Goal: Leave review/rating: Leave review/rating

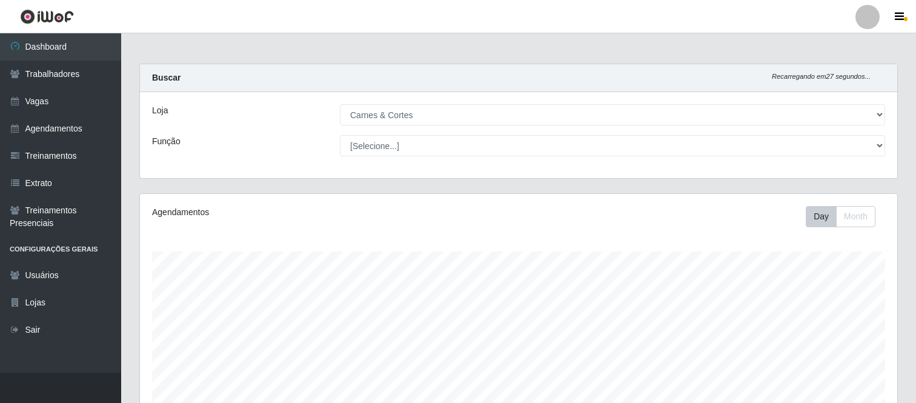
select select "433"
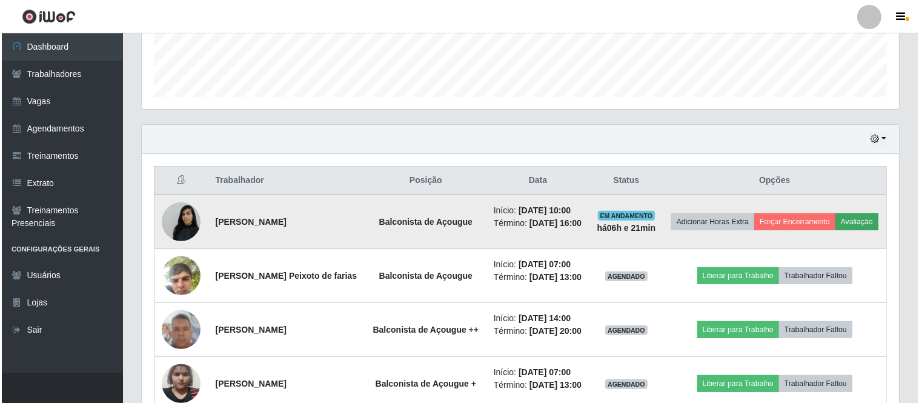
scroll to position [251, 757]
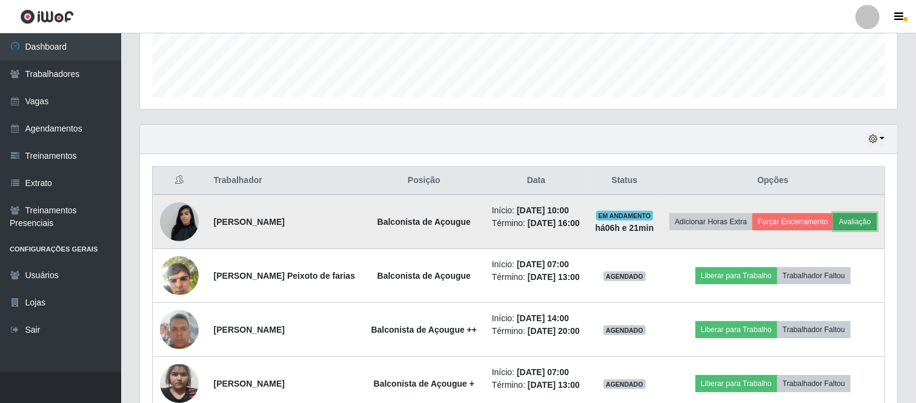
click at [833, 230] on button "Avaliação" at bounding box center [854, 221] width 43 height 17
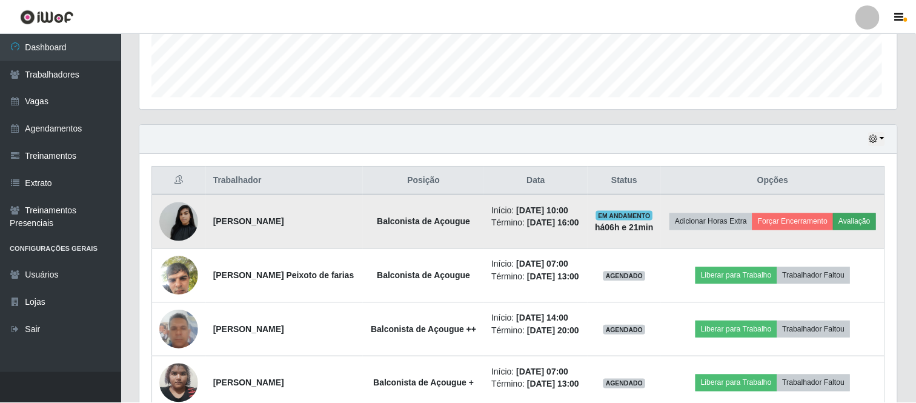
scroll to position [251, 749]
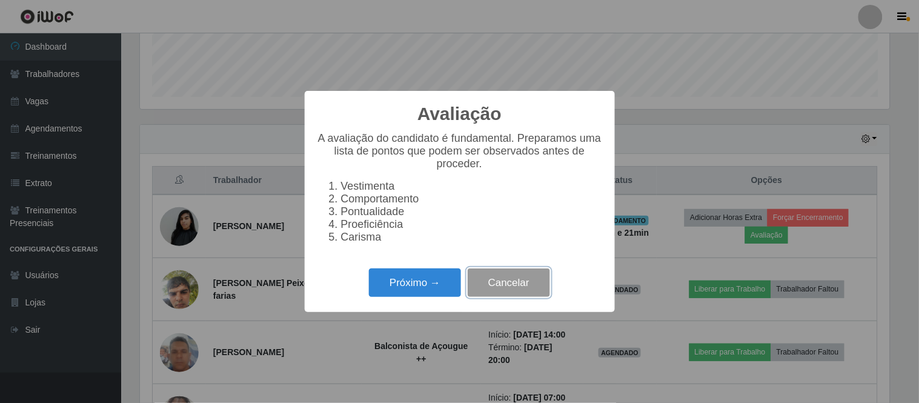
click at [521, 286] on button "Cancelar" at bounding box center [508, 282] width 82 height 28
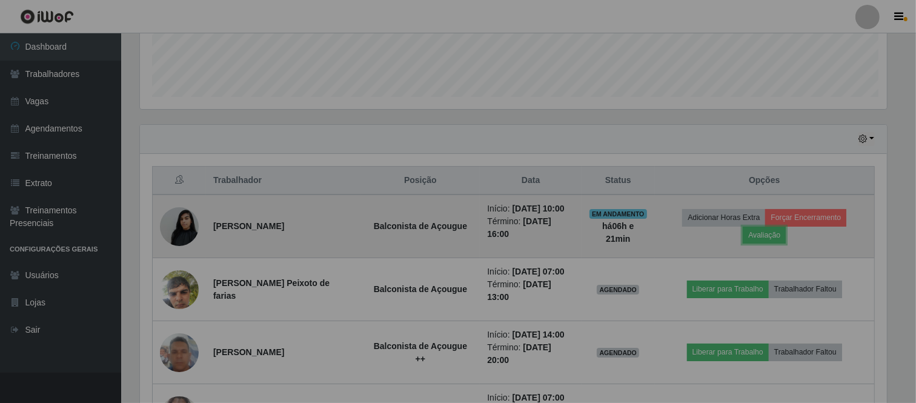
scroll to position [251, 757]
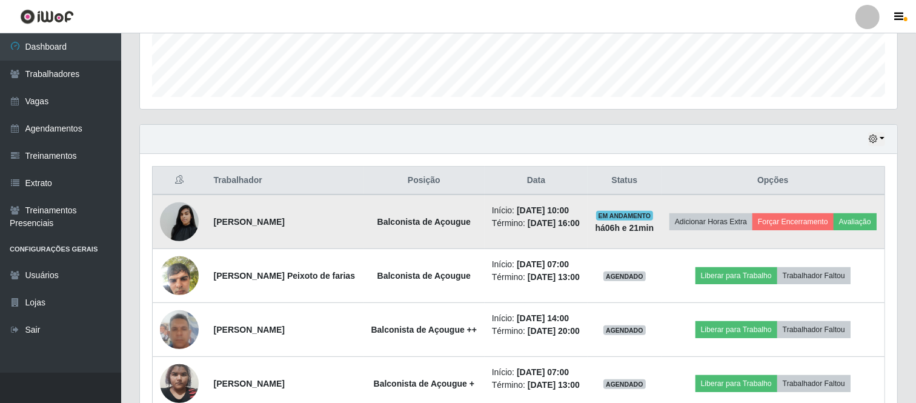
drag, startPoint x: 210, startPoint y: 226, endPoint x: 544, endPoint y: 233, distance: 333.7
click at [544, 233] on tr "[PERSON_NAME] de Açougue Início: [DATE] 10:00 Término: [DATE] 16:00 EM ANDAMENT…" at bounding box center [519, 221] width 732 height 54
copy tr "[PERSON_NAME] de Açougue Início: [DATE] 10:00 Término: [DATE] 16:00"
click at [833, 230] on button "Avaliação" at bounding box center [854, 221] width 43 height 17
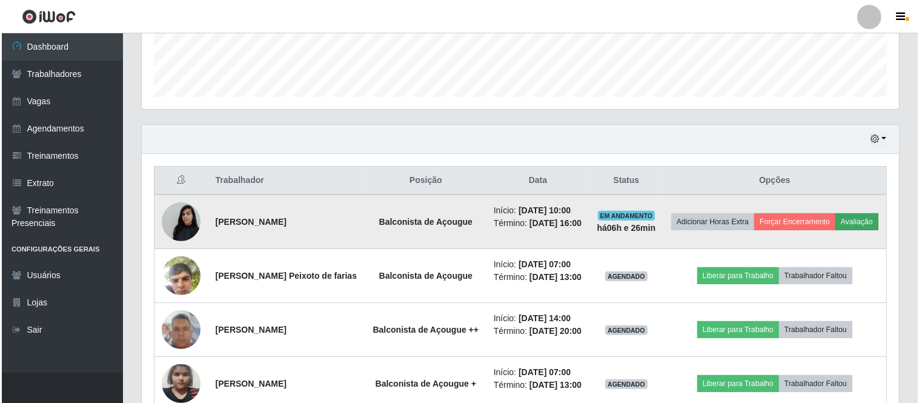
scroll to position [251, 749]
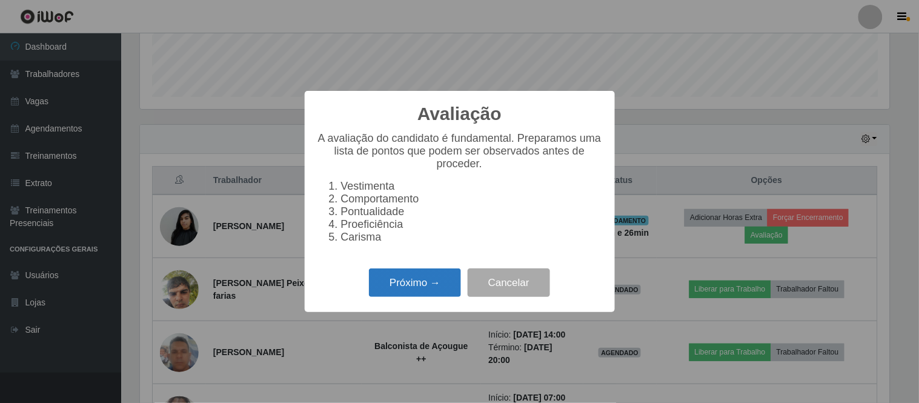
click at [412, 285] on button "Próximo →" at bounding box center [415, 282] width 92 height 28
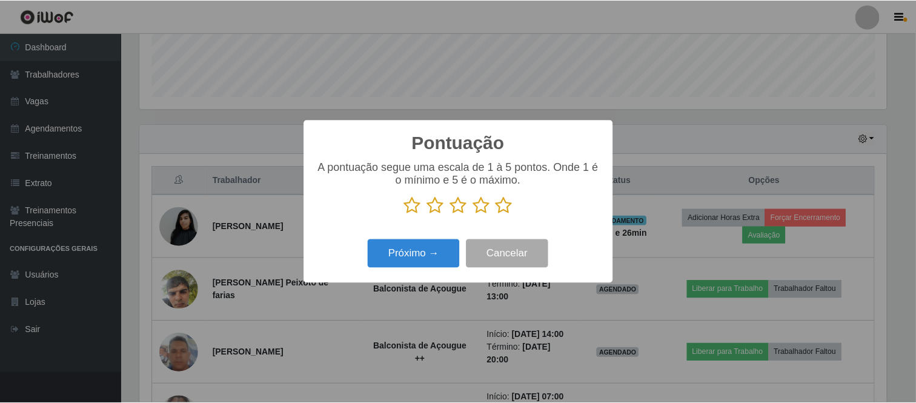
scroll to position [605279, 604781]
click at [500, 243] on button "Cancelar" at bounding box center [508, 253] width 82 height 28
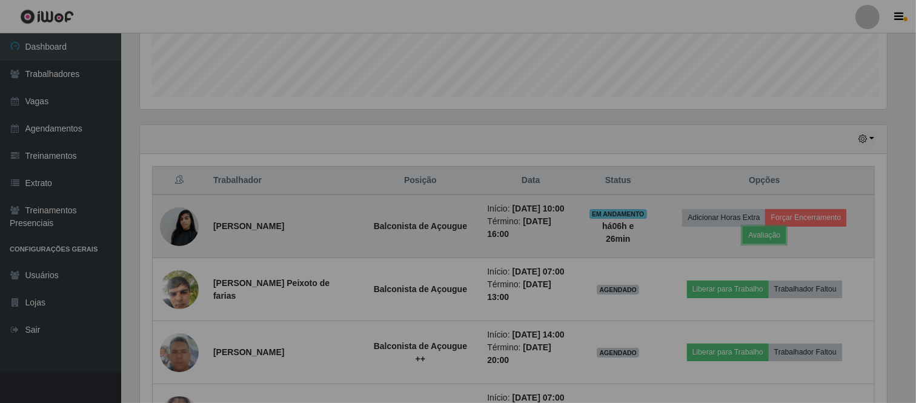
scroll to position [251, 757]
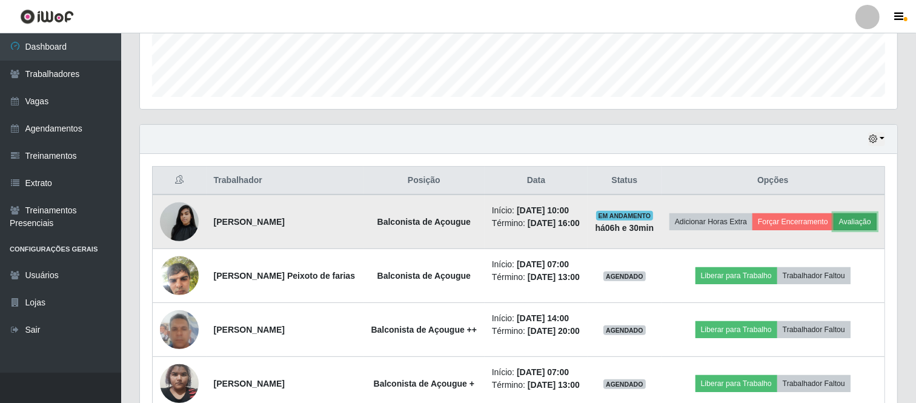
click at [833, 230] on button "Avaliação" at bounding box center [854, 221] width 43 height 17
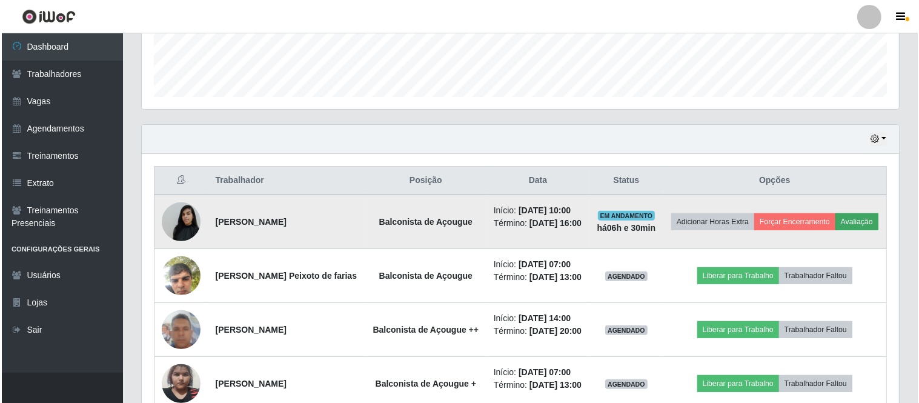
scroll to position [251, 749]
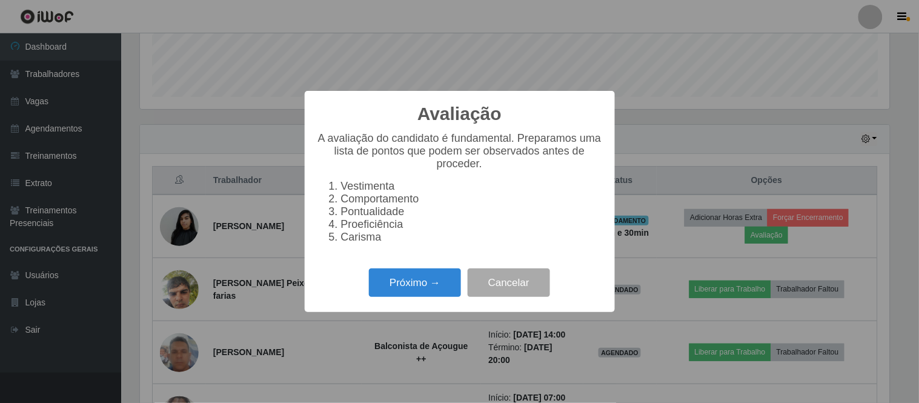
click at [428, 307] on div "Avaliação × A avaliação do candidato é fundamental. Preparamos uma lista de pon…" at bounding box center [460, 201] width 310 height 221
click at [428, 295] on button "Próximo →" at bounding box center [415, 282] width 92 height 28
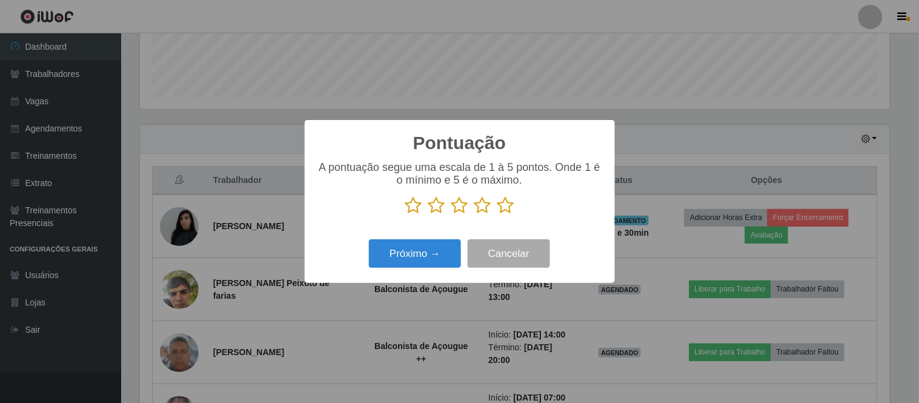
click at [476, 209] on icon at bounding box center [482, 205] width 17 height 18
click at [474, 214] on input "radio" at bounding box center [474, 214] width 0 height 0
click at [434, 257] on button "Próximo →" at bounding box center [415, 253] width 92 height 28
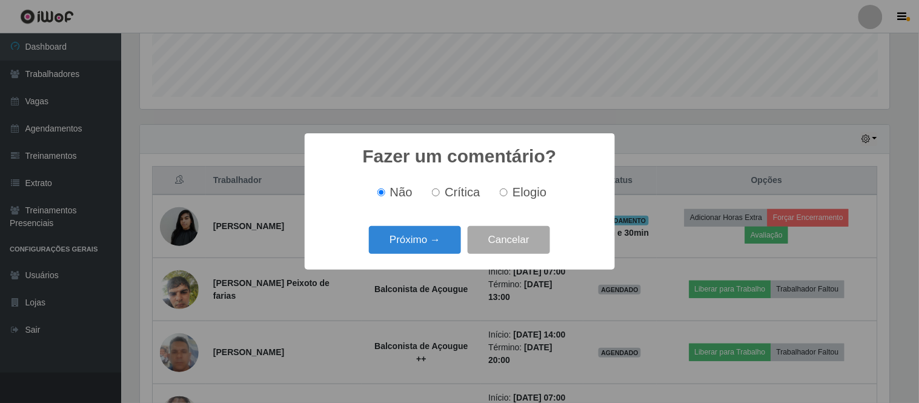
drag, startPoint x: 504, startPoint y: 193, endPoint x: 487, endPoint y: 199, distance: 18.0
click at [504, 192] on input "Elogio" at bounding box center [504, 192] width 8 height 8
radio input "true"
click at [391, 240] on button "Próximo →" at bounding box center [415, 240] width 92 height 28
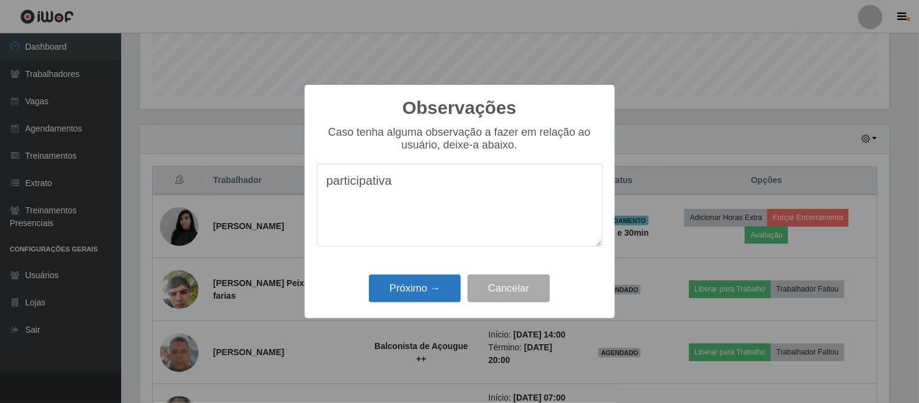
type textarea "participativa"
click at [412, 294] on button "Próximo →" at bounding box center [415, 288] width 92 height 28
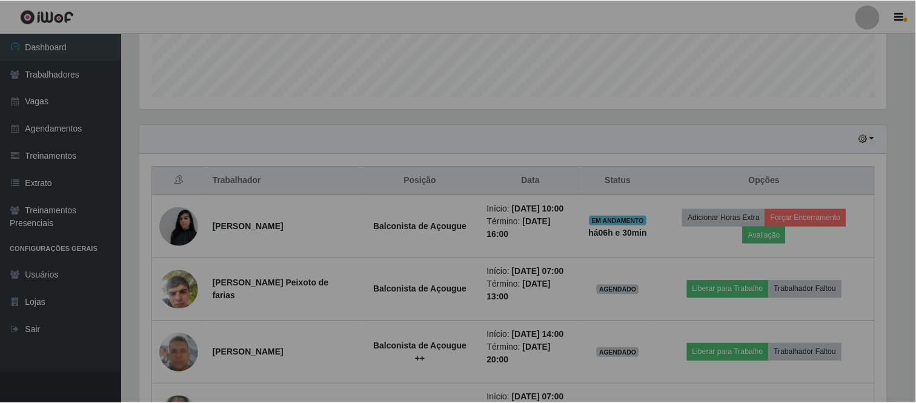
scroll to position [251, 757]
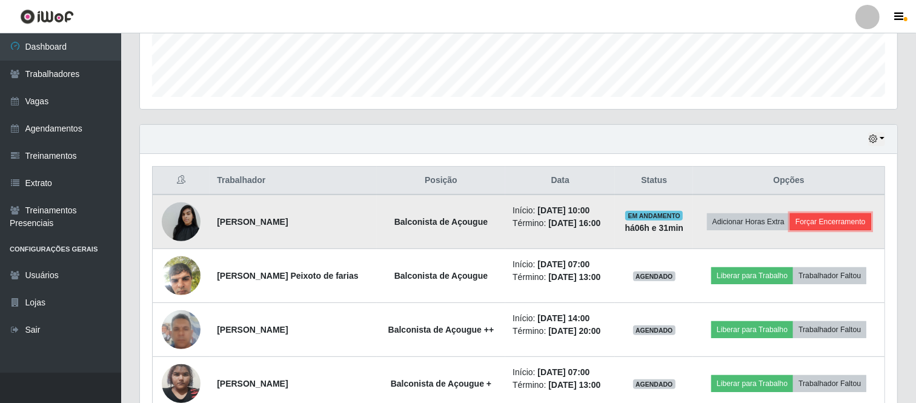
click at [834, 219] on button "Forçar Encerramento" at bounding box center [830, 221] width 81 height 17
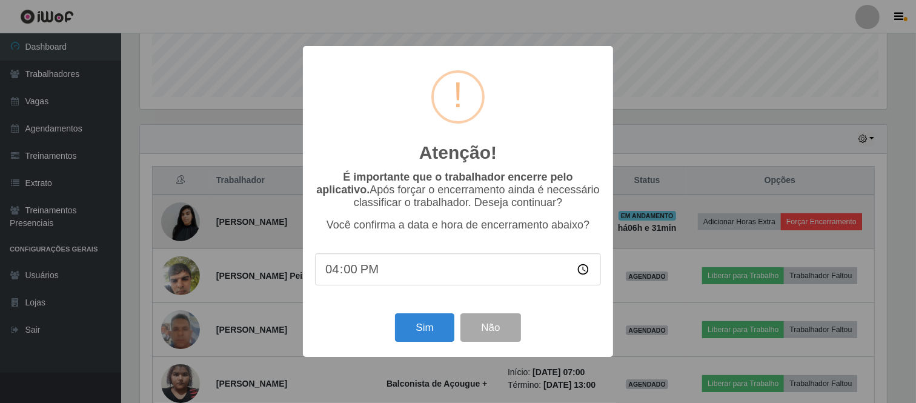
scroll to position [251, 749]
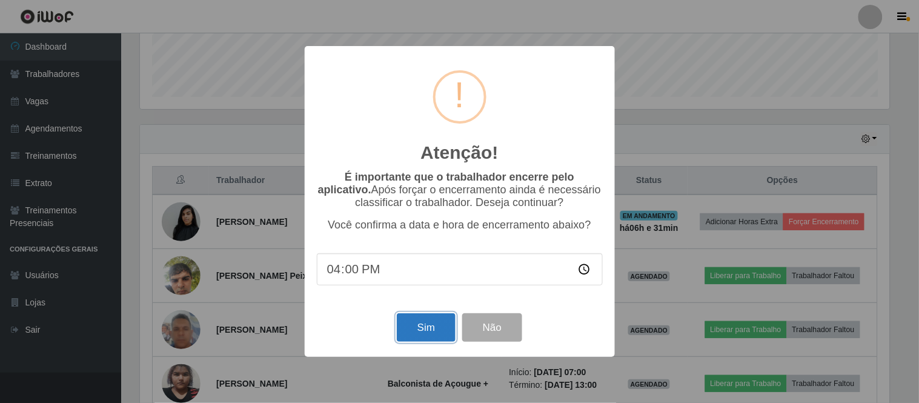
click at [423, 319] on button "Sim" at bounding box center [426, 327] width 59 height 28
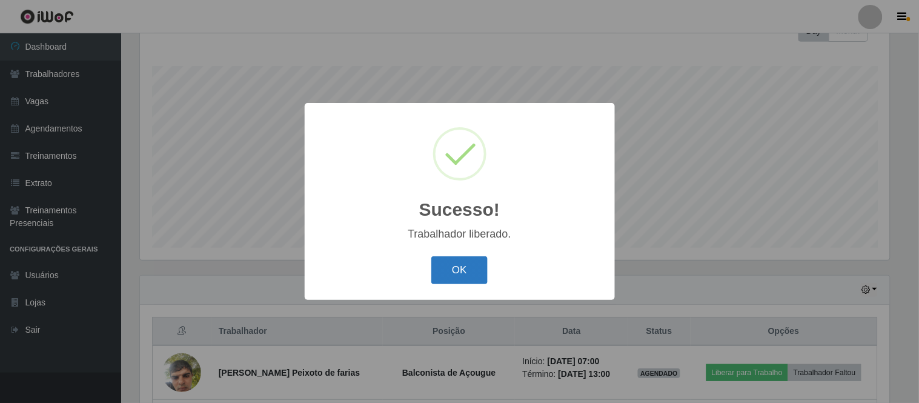
click at [464, 256] on button "OK" at bounding box center [459, 270] width 56 height 28
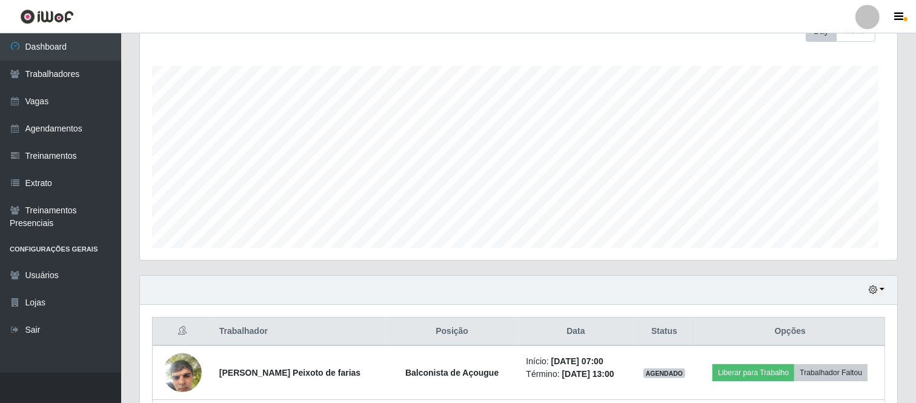
scroll to position [251, 757]
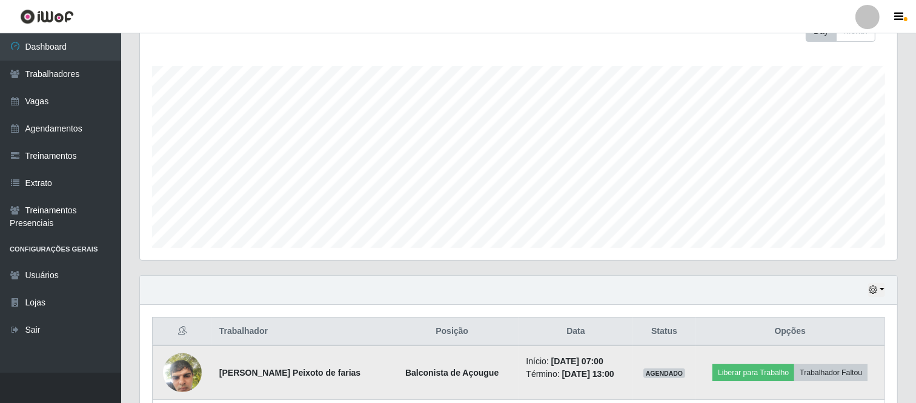
click at [174, 363] on img at bounding box center [182, 372] width 39 height 51
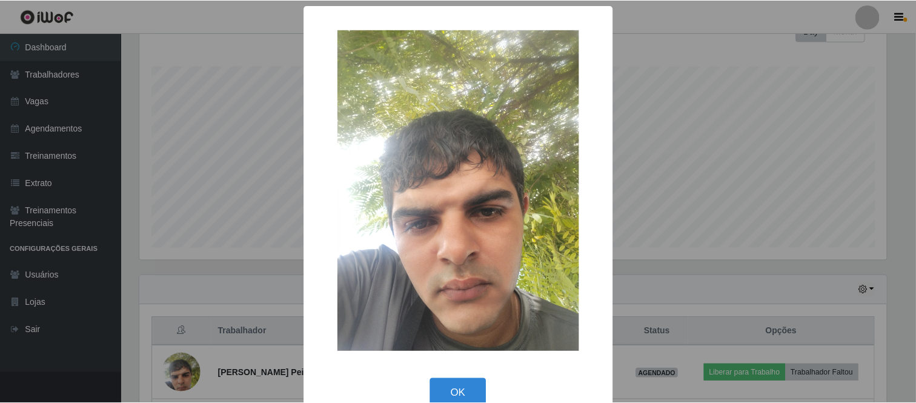
scroll to position [24, 0]
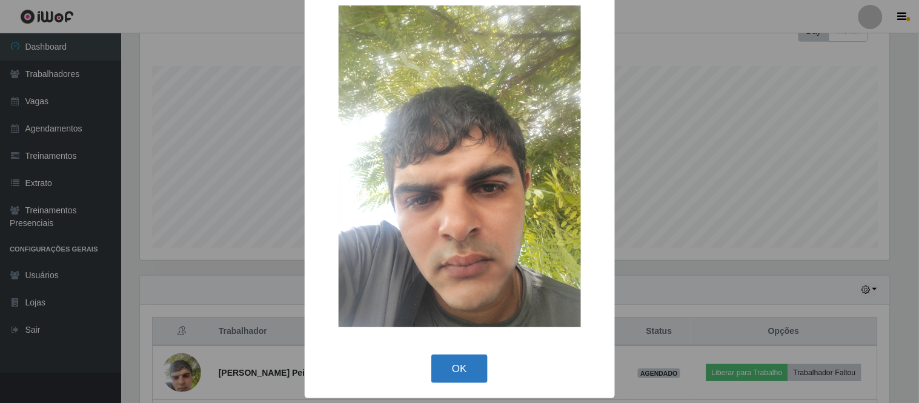
click at [444, 369] on button "OK" at bounding box center [459, 368] width 56 height 28
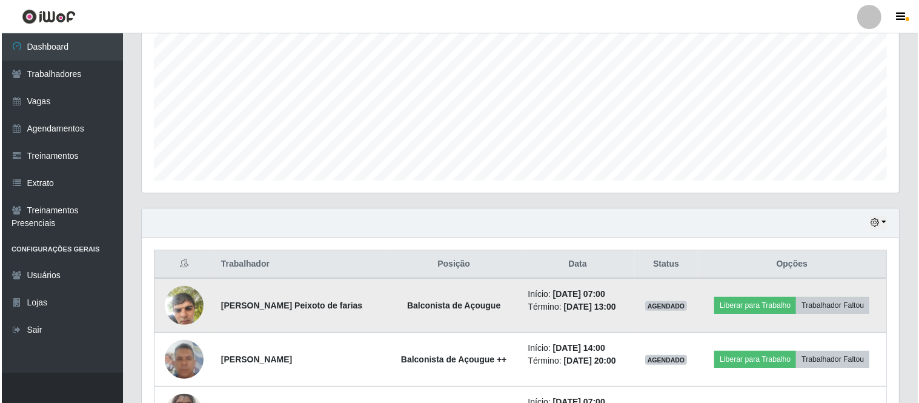
scroll to position [320, 0]
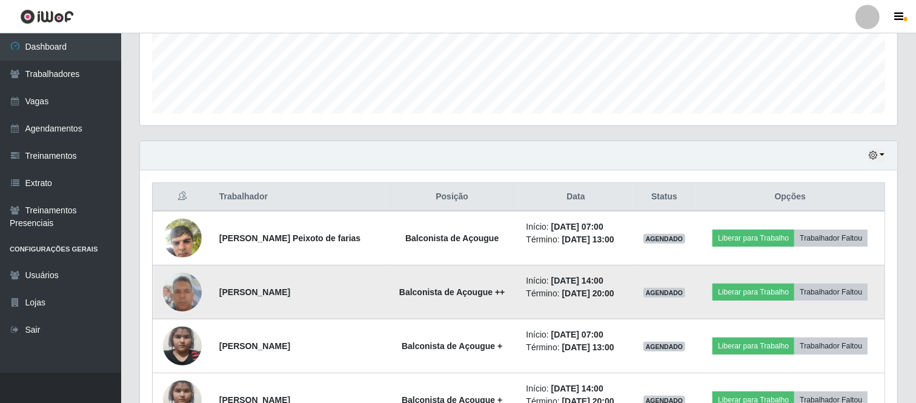
click at [180, 286] on img at bounding box center [182, 291] width 39 height 51
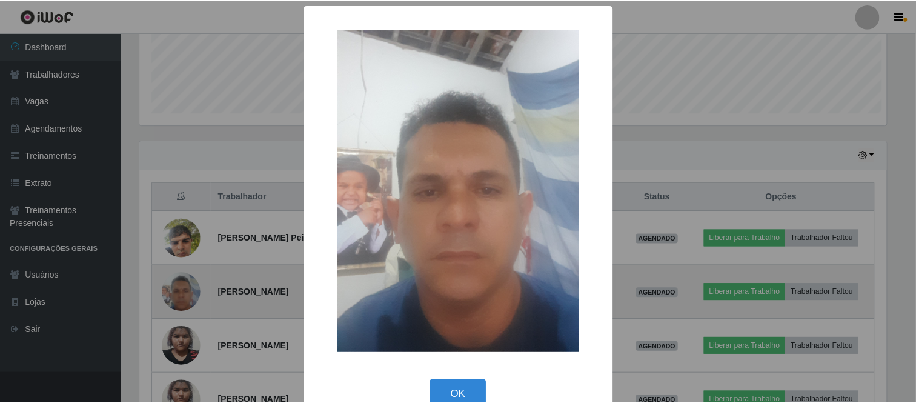
scroll to position [251, 749]
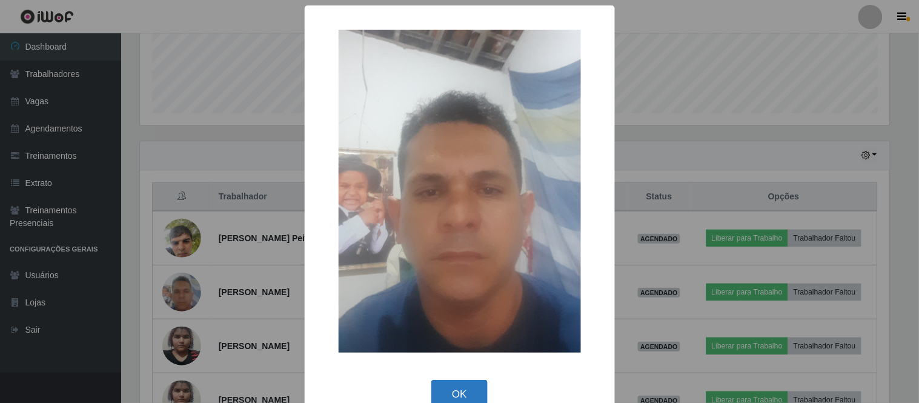
click at [448, 381] on button "OK" at bounding box center [459, 394] width 56 height 28
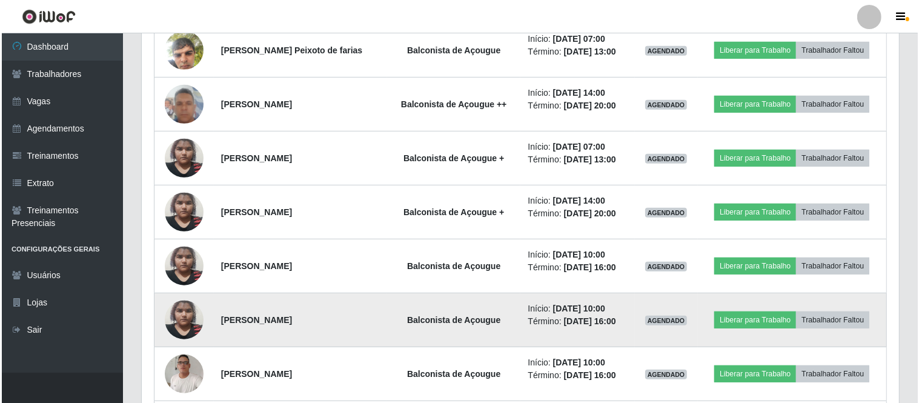
scroll to position [522, 0]
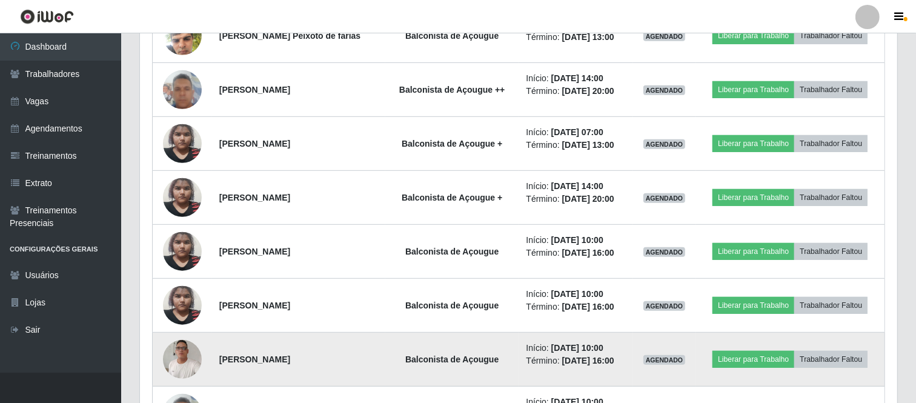
click at [177, 362] on img at bounding box center [182, 359] width 39 height 52
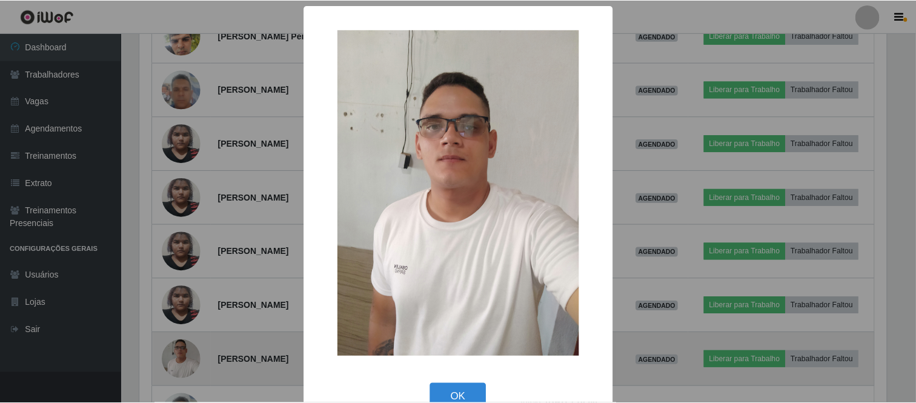
scroll to position [251, 749]
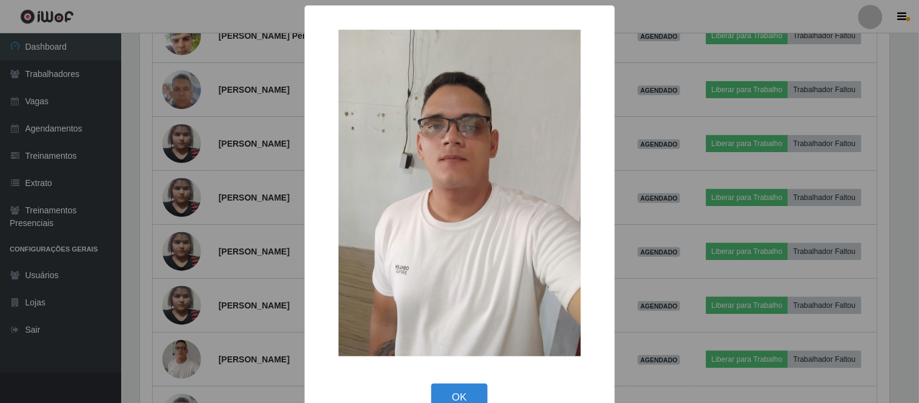
click at [241, 176] on div "× OK Cancel" at bounding box center [459, 201] width 919 height 403
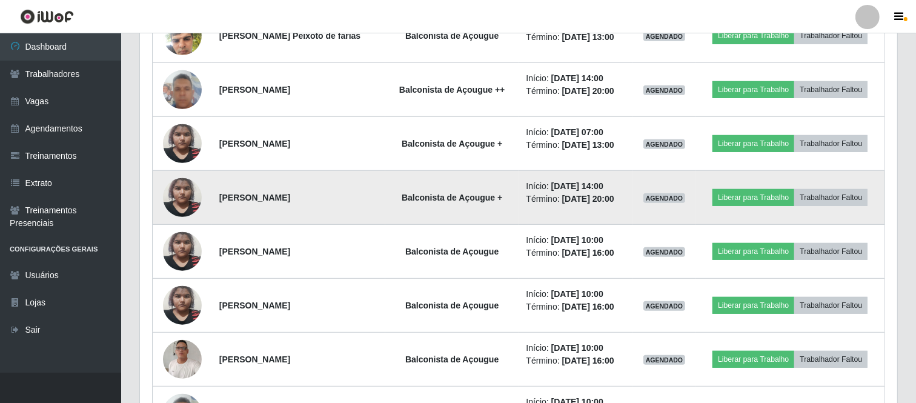
scroll to position [455, 0]
